Goal: Information Seeking & Learning: Learn about a topic

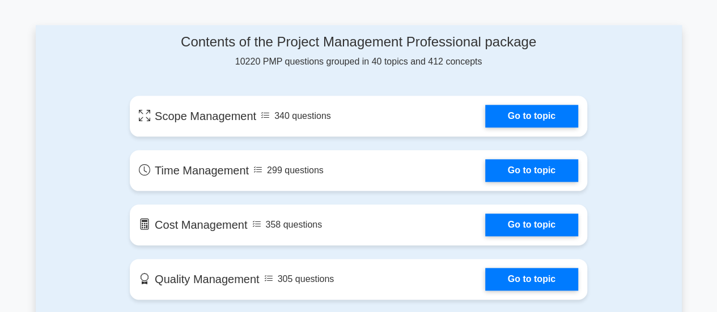
click at [531, 122] on link "Go to topic" at bounding box center [531, 116] width 93 height 23
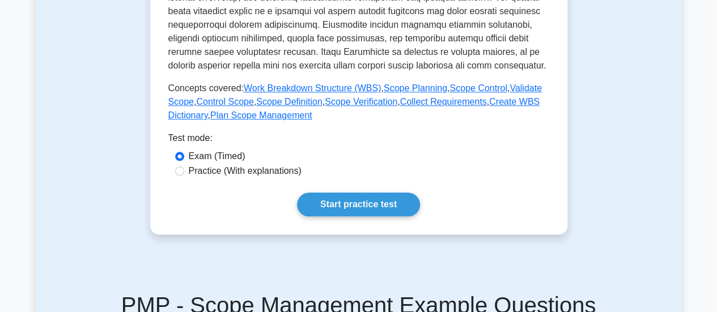
scroll to position [517, 0]
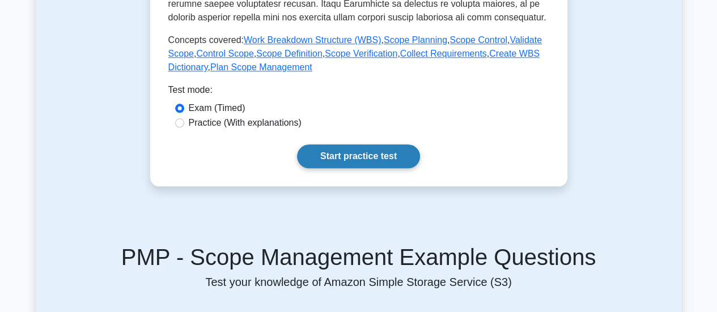
click at [393, 163] on link "Start practice test" at bounding box center [358, 157] width 123 height 24
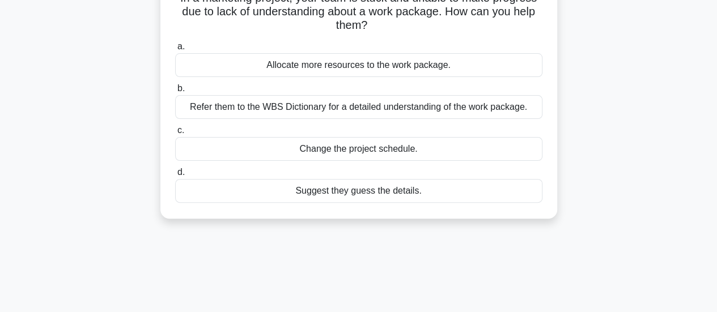
scroll to position [95, 0]
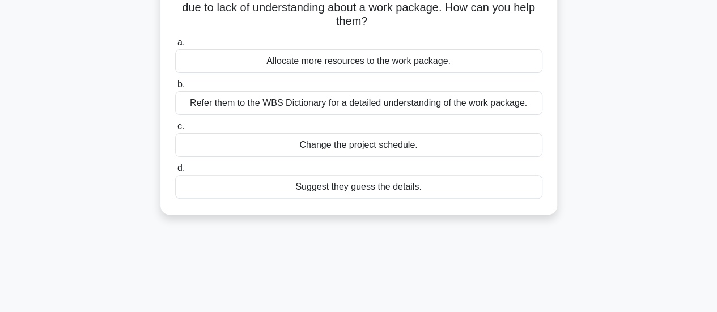
click at [336, 108] on div "Refer them to the WBS Dictionary for a detailed understanding of the work packa…" at bounding box center [358, 103] width 367 height 24
click at [175, 88] on input "b. Refer them to the WBS Dictionary for a detailed understanding of the work pa…" at bounding box center [175, 84] width 0 height 7
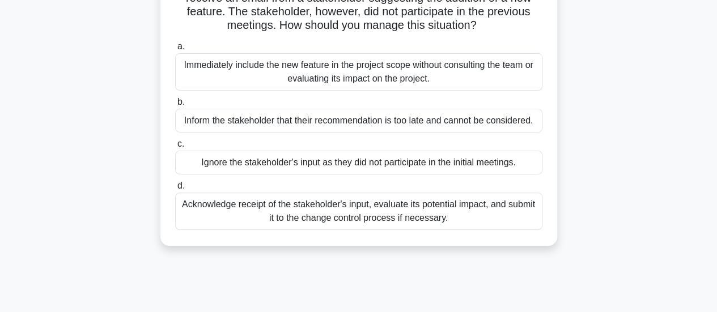
scroll to position [138, 0]
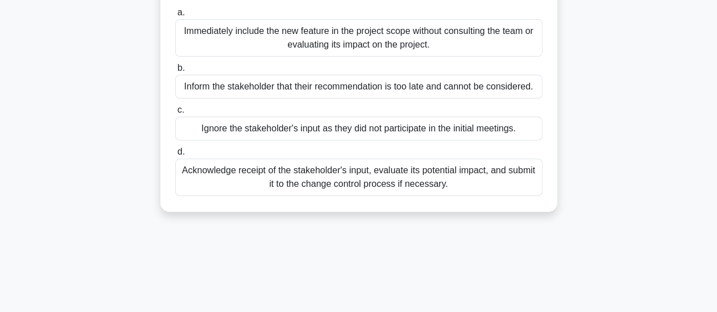
click at [359, 186] on div "Acknowledge receipt of the stakeholder's input, evaluate its potential impact, …" at bounding box center [358, 177] width 367 height 37
click at [175, 156] on input "d. Acknowledge receipt of the stakeholder's input, evaluate its potential impac…" at bounding box center [175, 152] width 0 height 7
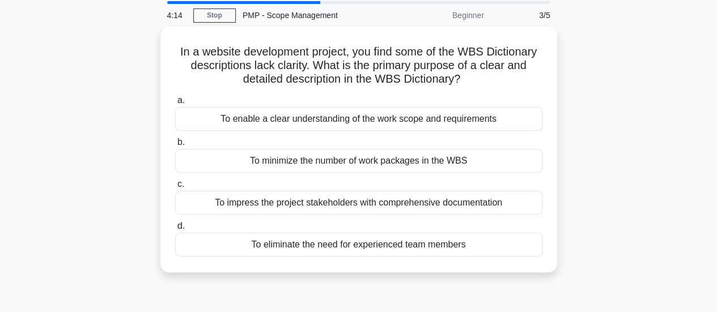
scroll to position [0, 0]
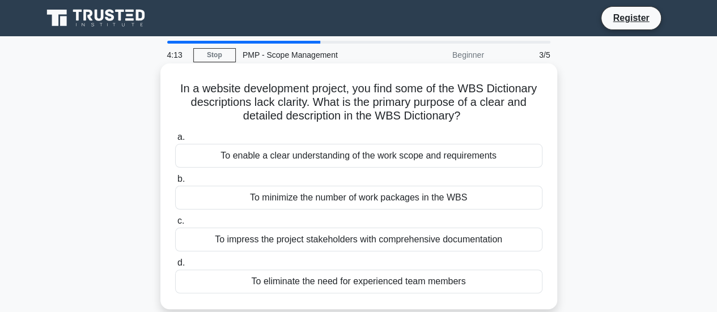
click at [359, 234] on div "To impress the project stakeholders with comprehensive documentation" at bounding box center [358, 240] width 367 height 24
click at [175, 225] on input "c. To impress the project stakeholders with comprehensive documentation" at bounding box center [175, 221] width 0 height 7
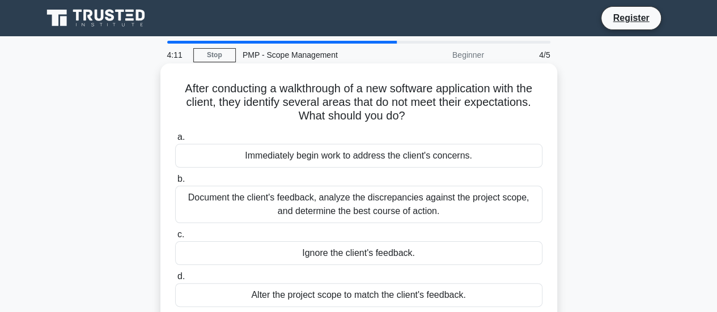
click at [359, 253] on div "Ignore the client's feedback." at bounding box center [358, 254] width 367 height 24
click at [175, 239] on input "c. Ignore the client's feedback." at bounding box center [175, 234] width 0 height 7
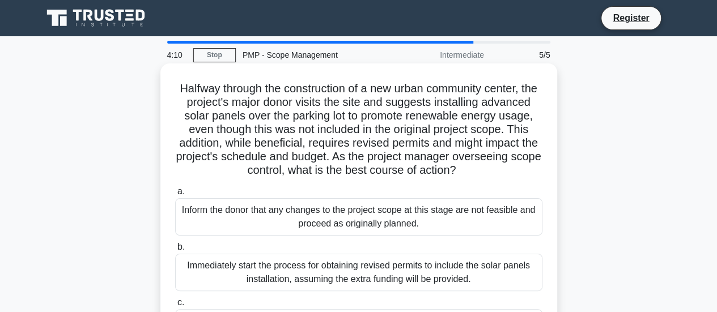
click at [361, 291] on div "Immediately start the process for obtaining revised permits to include the sola…" at bounding box center [358, 272] width 367 height 37
click at [175, 251] on input "b. Immediately start the process for obtaining revised permits to include the s…" at bounding box center [175, 247] width 0 height 7
